Goal: Transaction & Acquisition: Purchase product/service

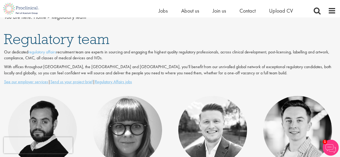
scroll to position [64, 0]
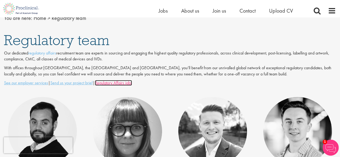
click at [129, 84] on u "Regulatory Affairs jobs" at bounding box center [113, 83] width 37 height 6
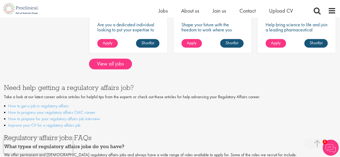
scroll to position [376, 0]
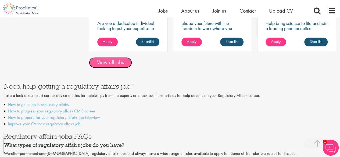
click at [107, 60] on link "View all jobs" at bounding box center [110, 62] width 43 height 11
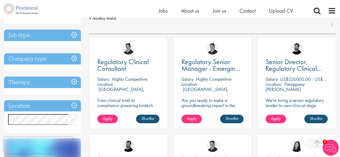
scroll to position [121, 0]
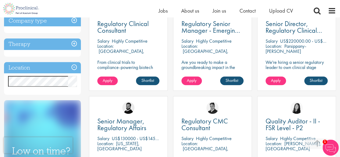
click at [114, 50] on div "Location: [GEOGRAPHIC_DATA], [GEOGRAPHIC_DATA]" at bounding box center [128, 49] width 62 height 11
click at [109, 86] on div "Apply Shortlist" at bounding box center [128, 84] width 78 height 14
click at [109, 85] on link "Apply" at bounding box center [107, 81] width 20 height 9
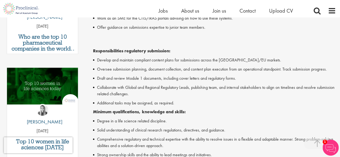
scroll to position [244, 0]
